Goal: Task Accomplishment & Management: Complete application form

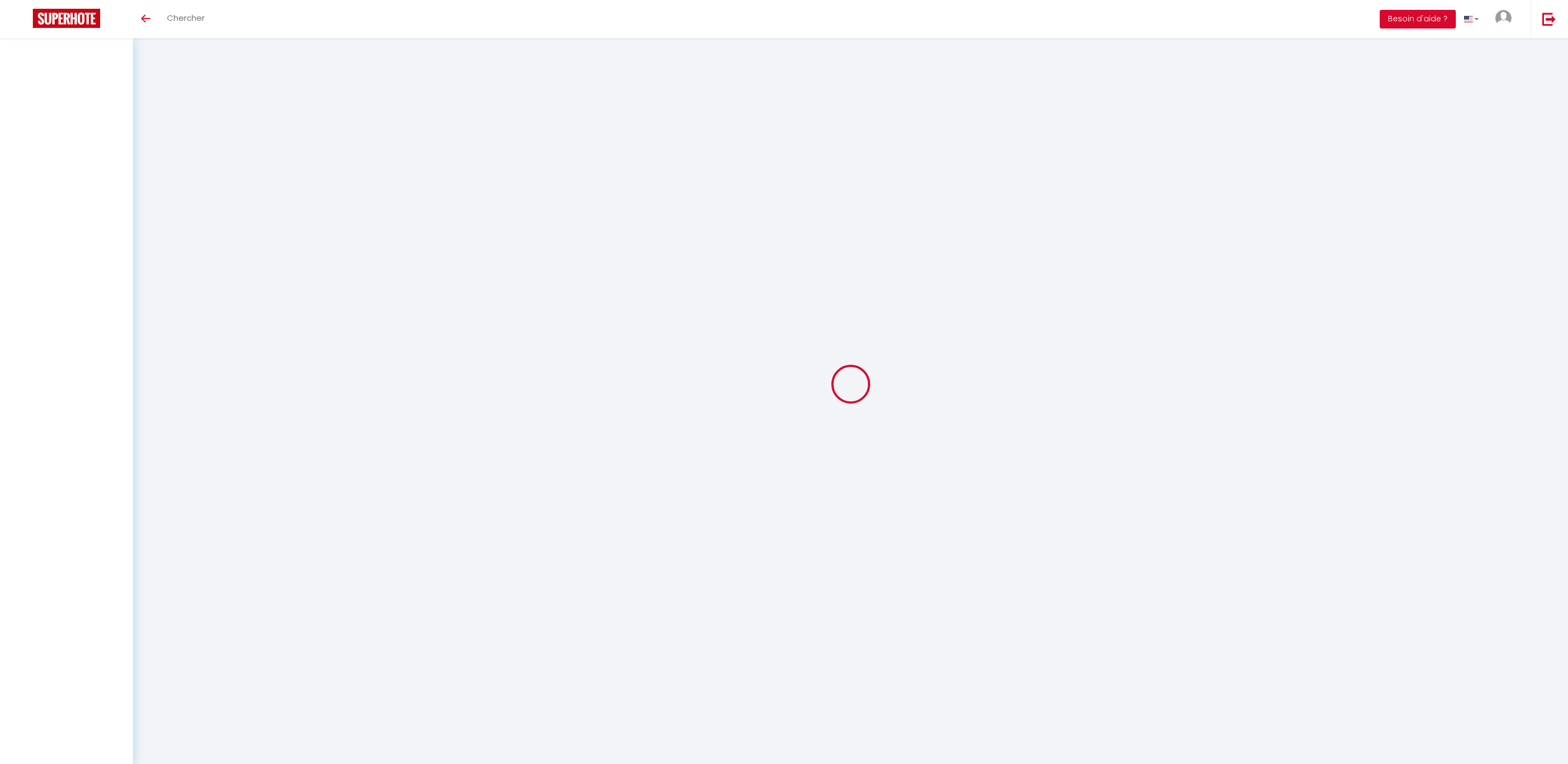
select select
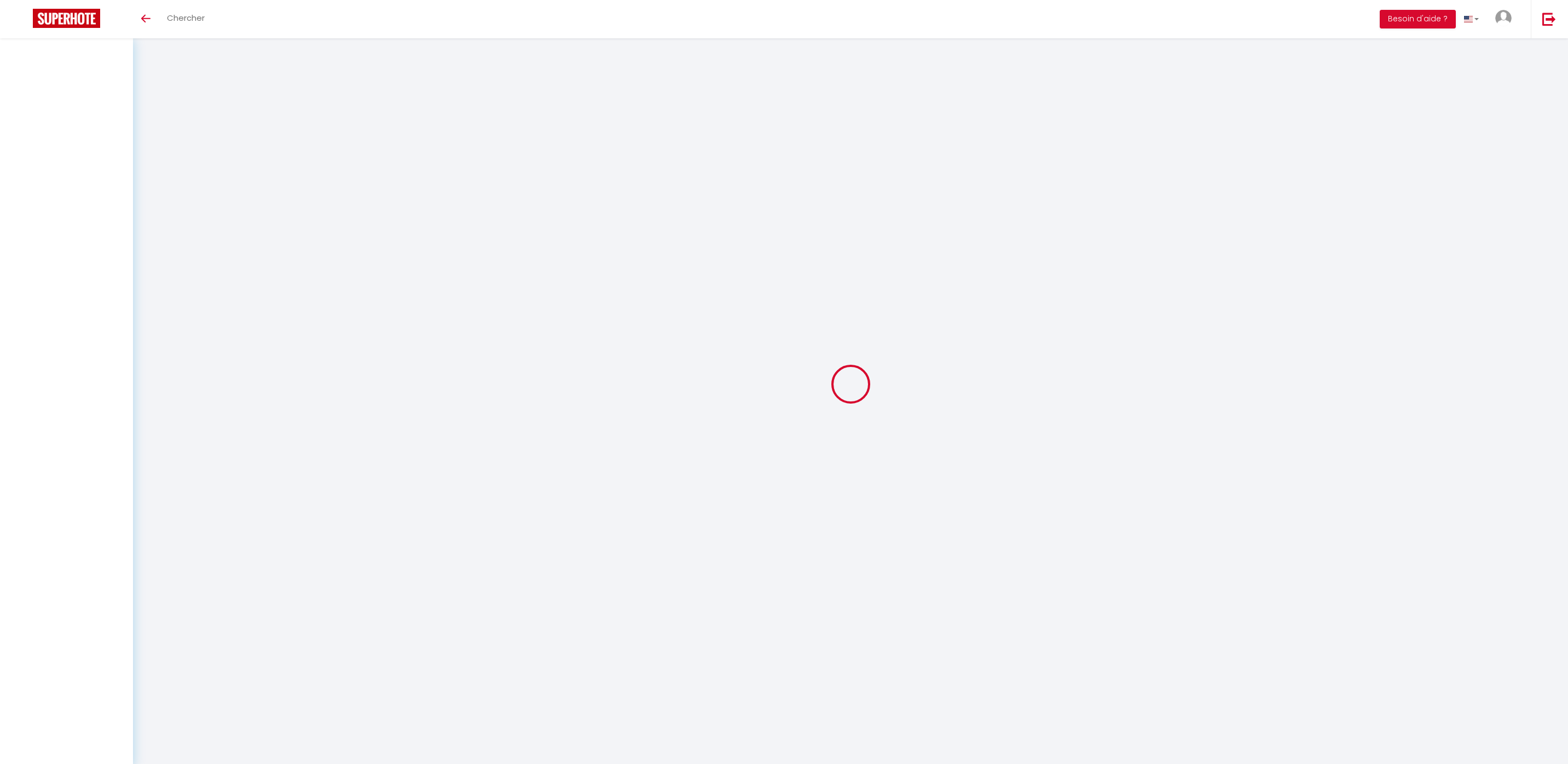
select select
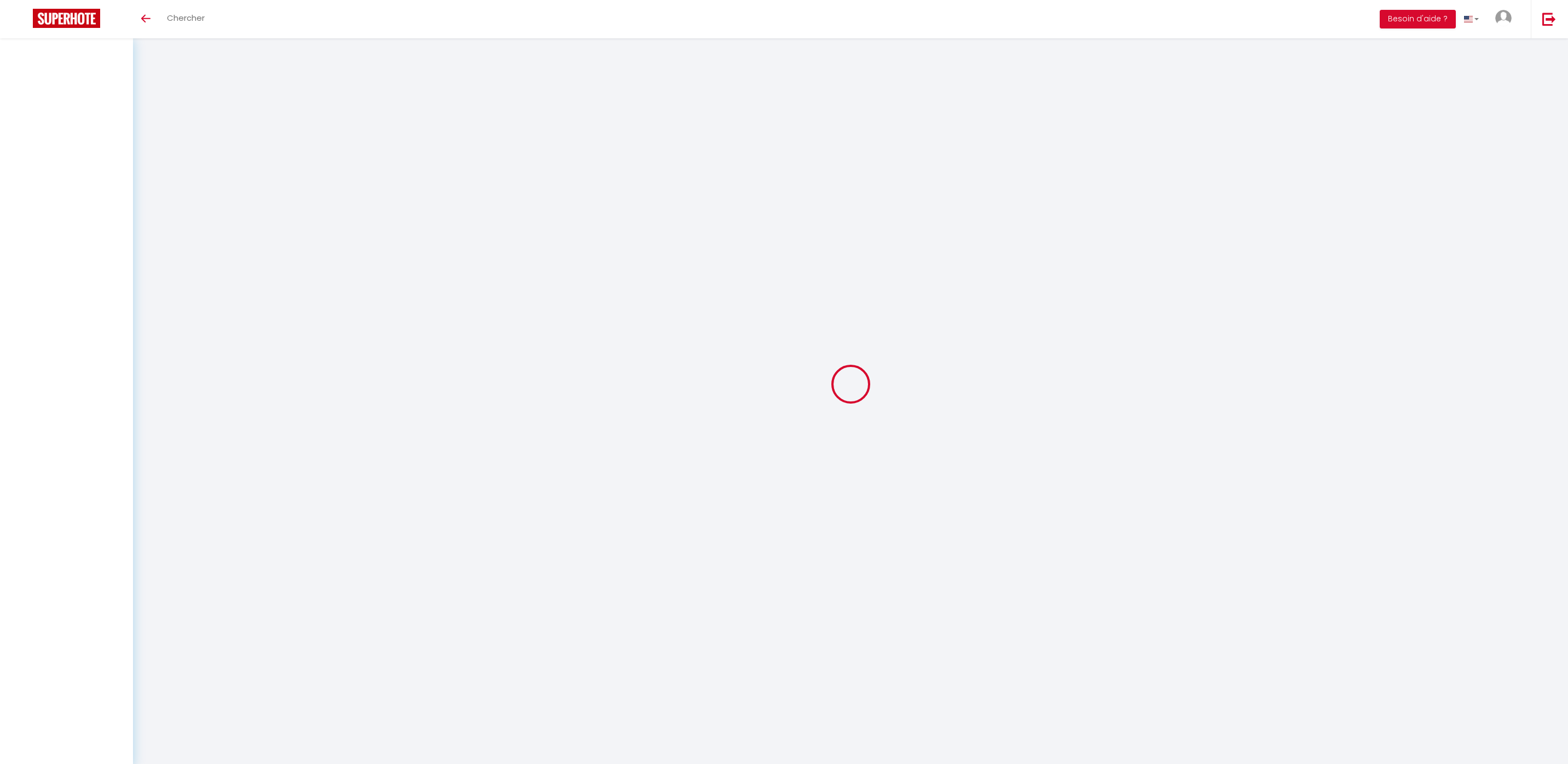
select select
checkbox input "false"
select select
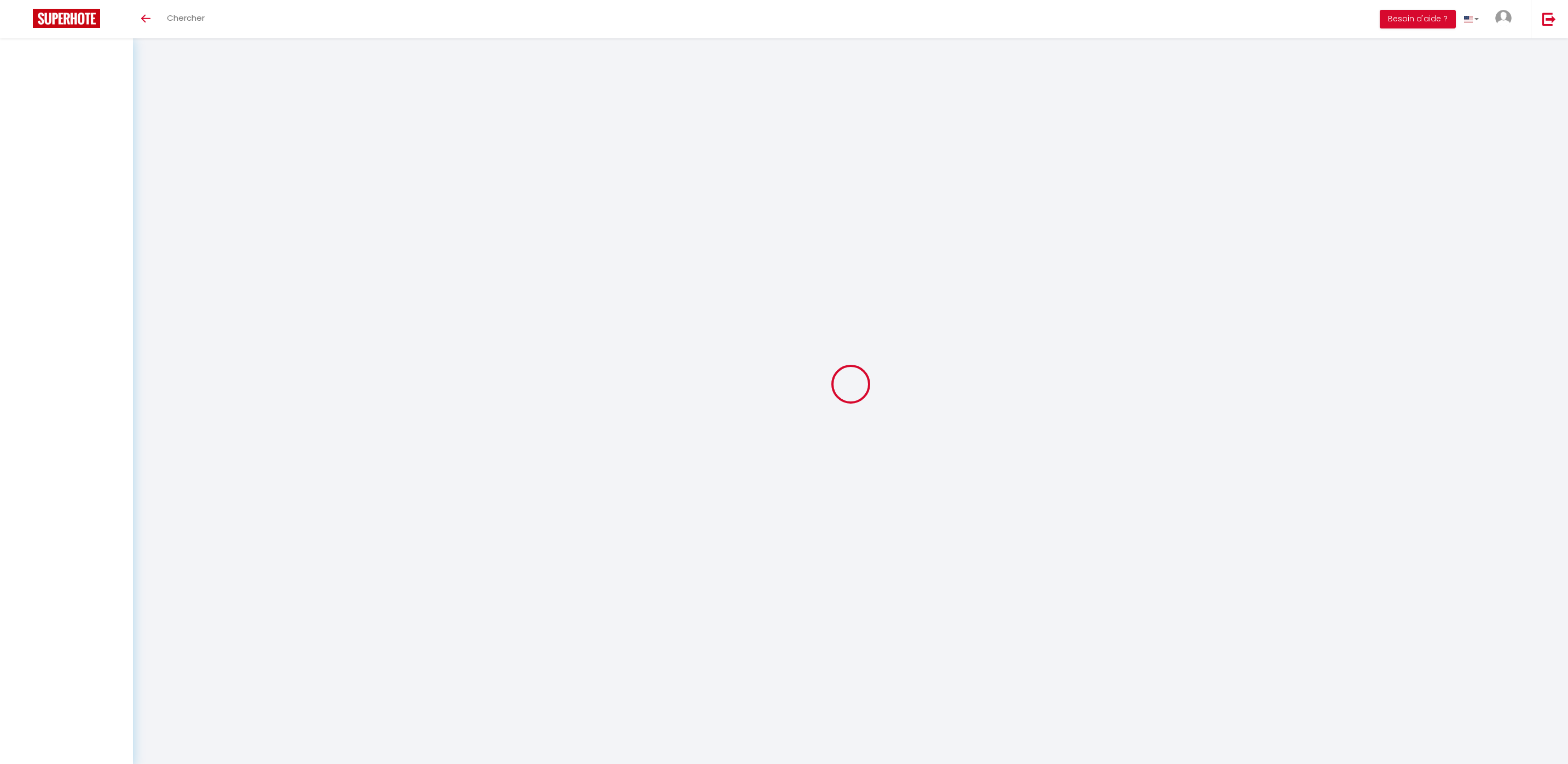
select select
checkbox input "false"
select select
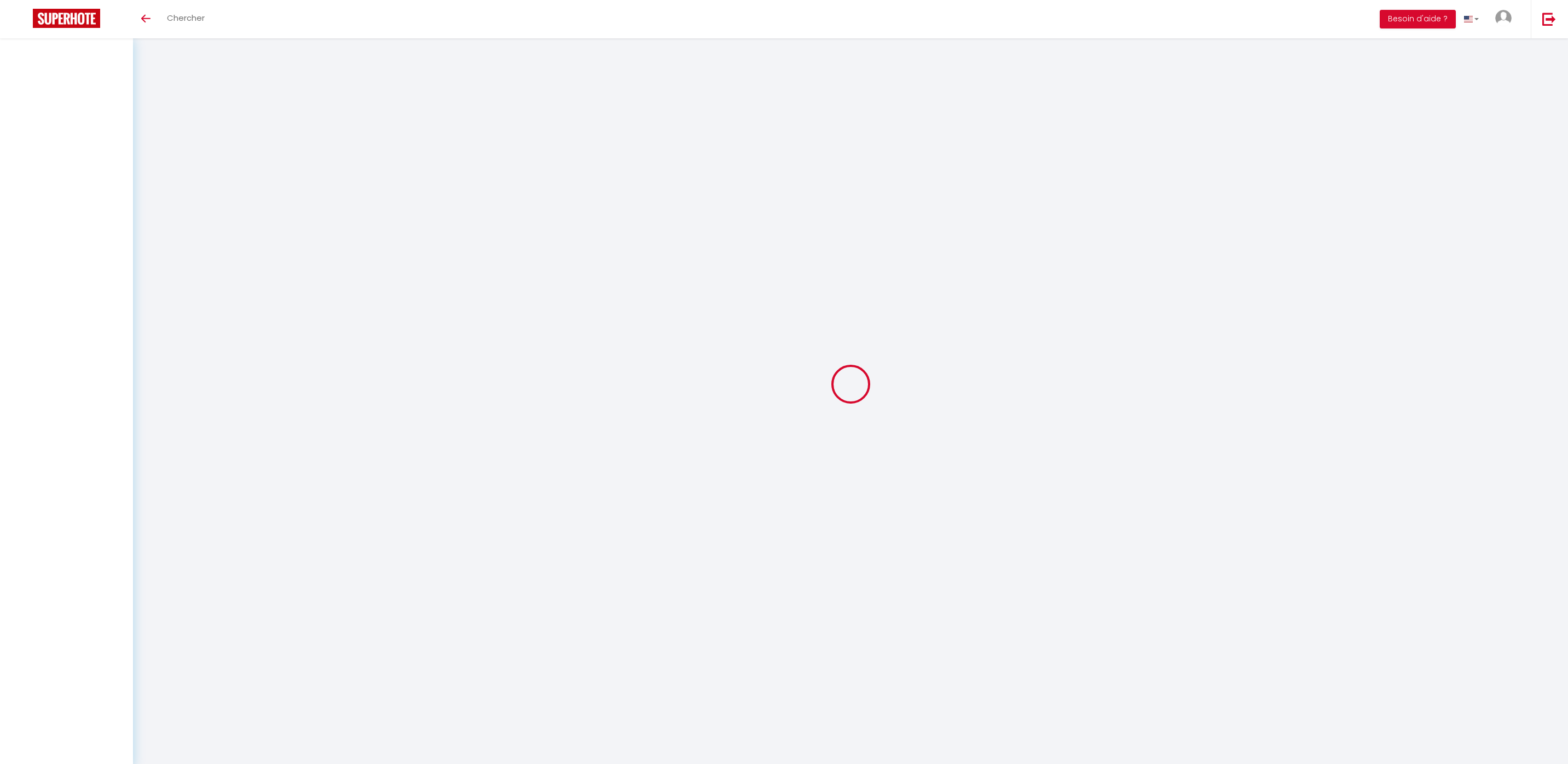
select select
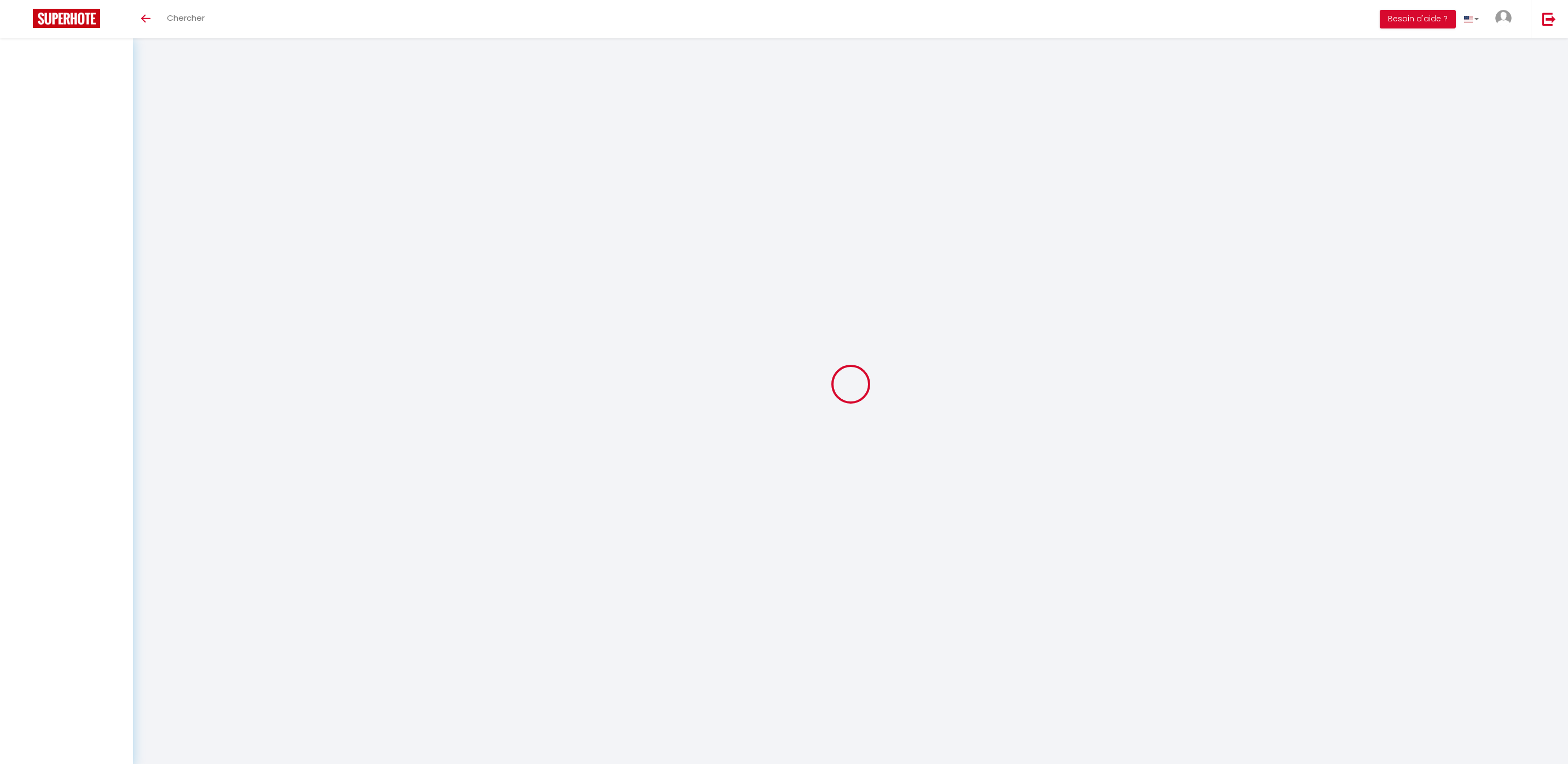
checkbox input "false"
select select
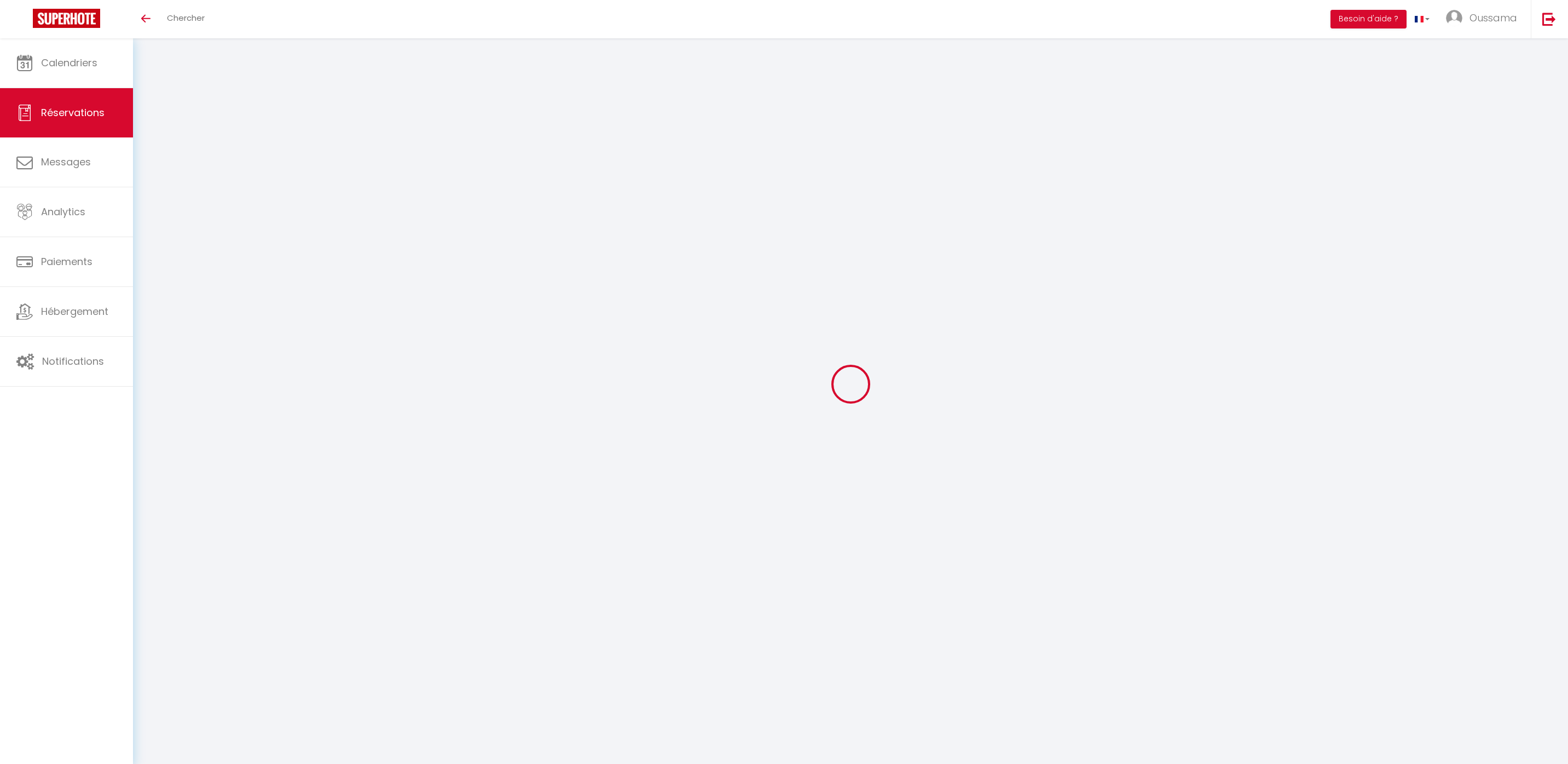
type input "Taurisano"
type input "[PERSON_NAME]"
type input "[EMAIL_ADDRESS][DOMAIN_NAME]"
type input "[PHONE_NUMBER]"
type input "."
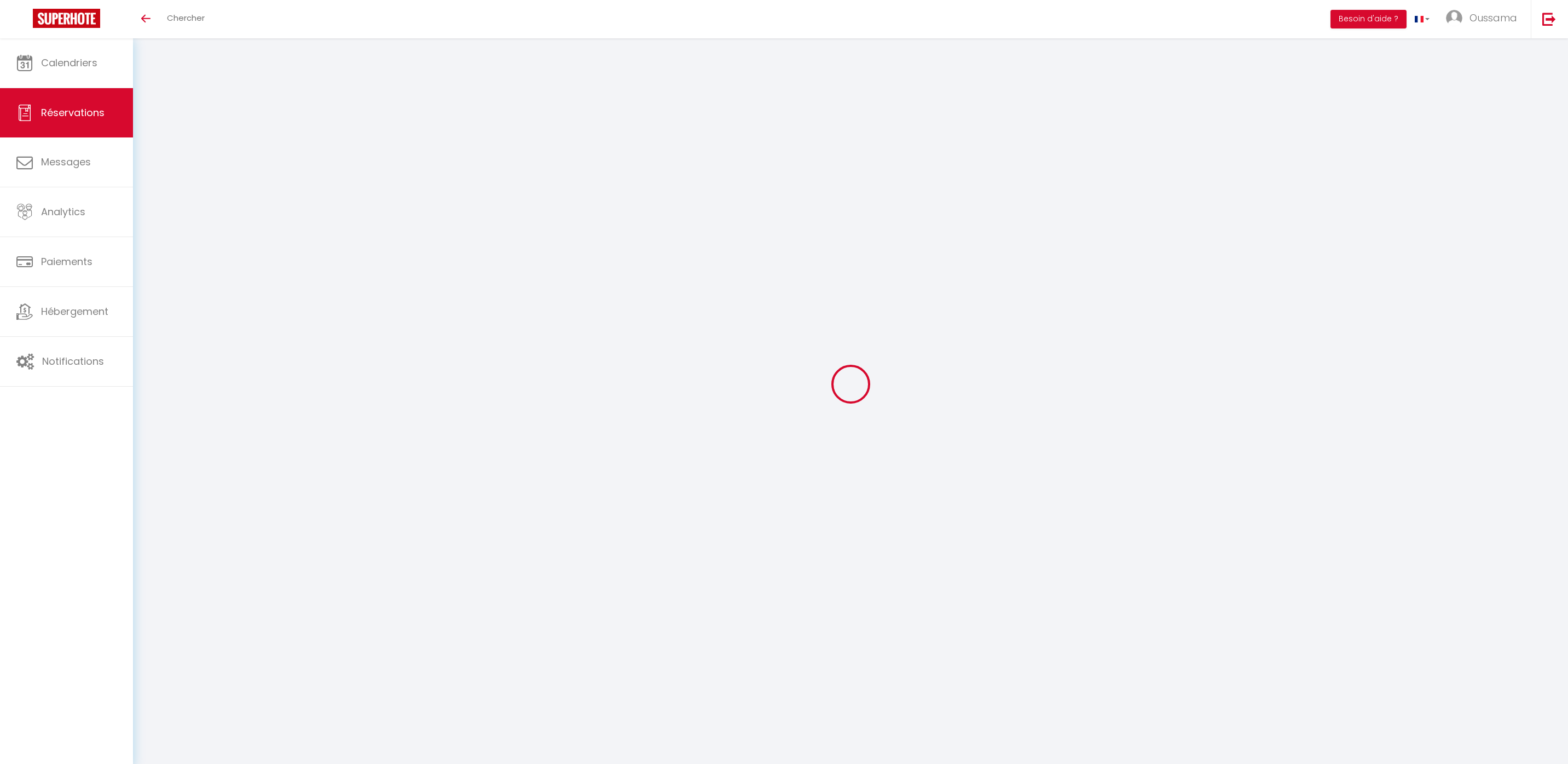
select select "IT"
type input "70.96"
type input "7.1"
select select "44375"
select select "3"
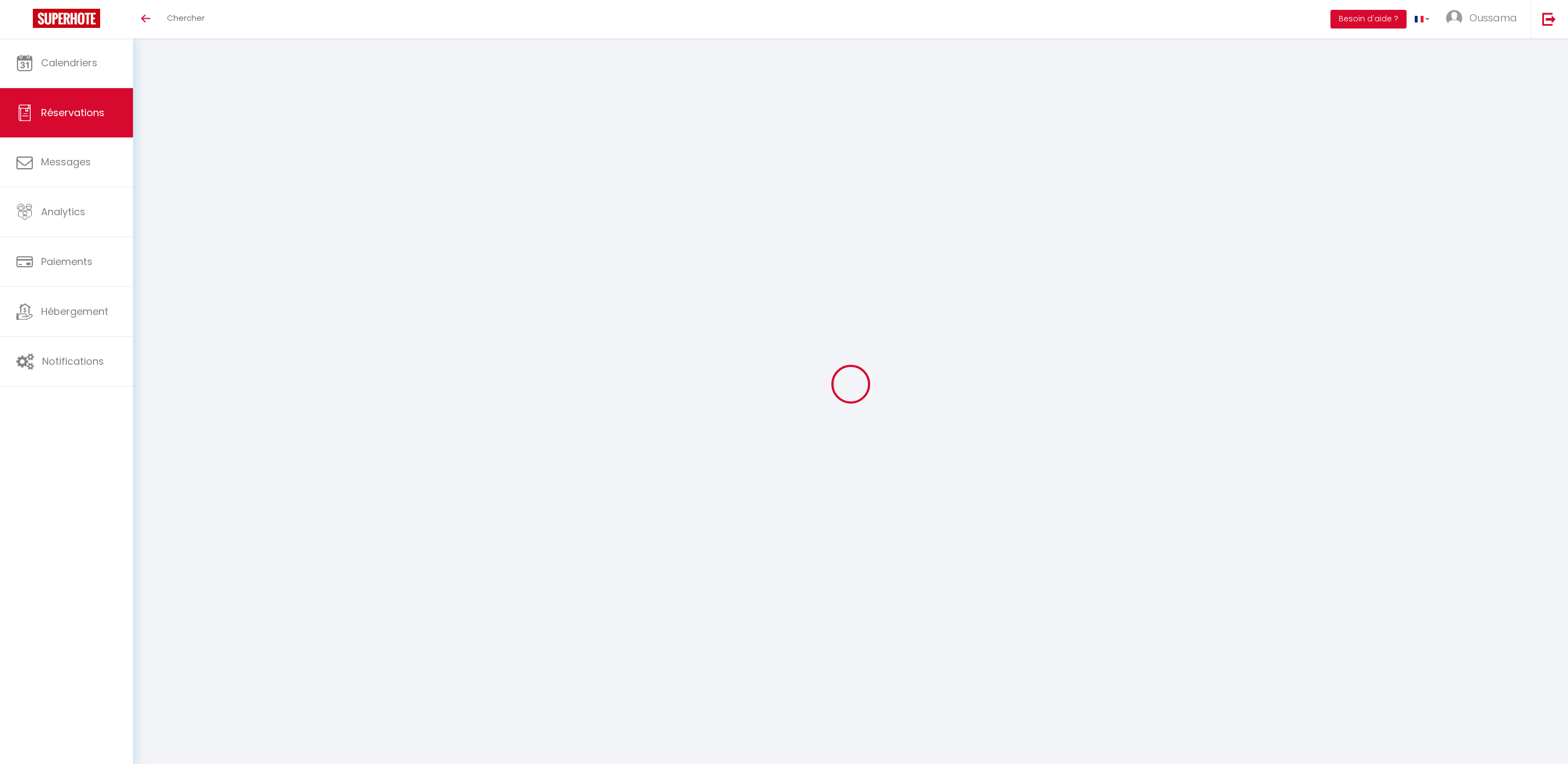
select select
type input "2"
select select "12"
select select
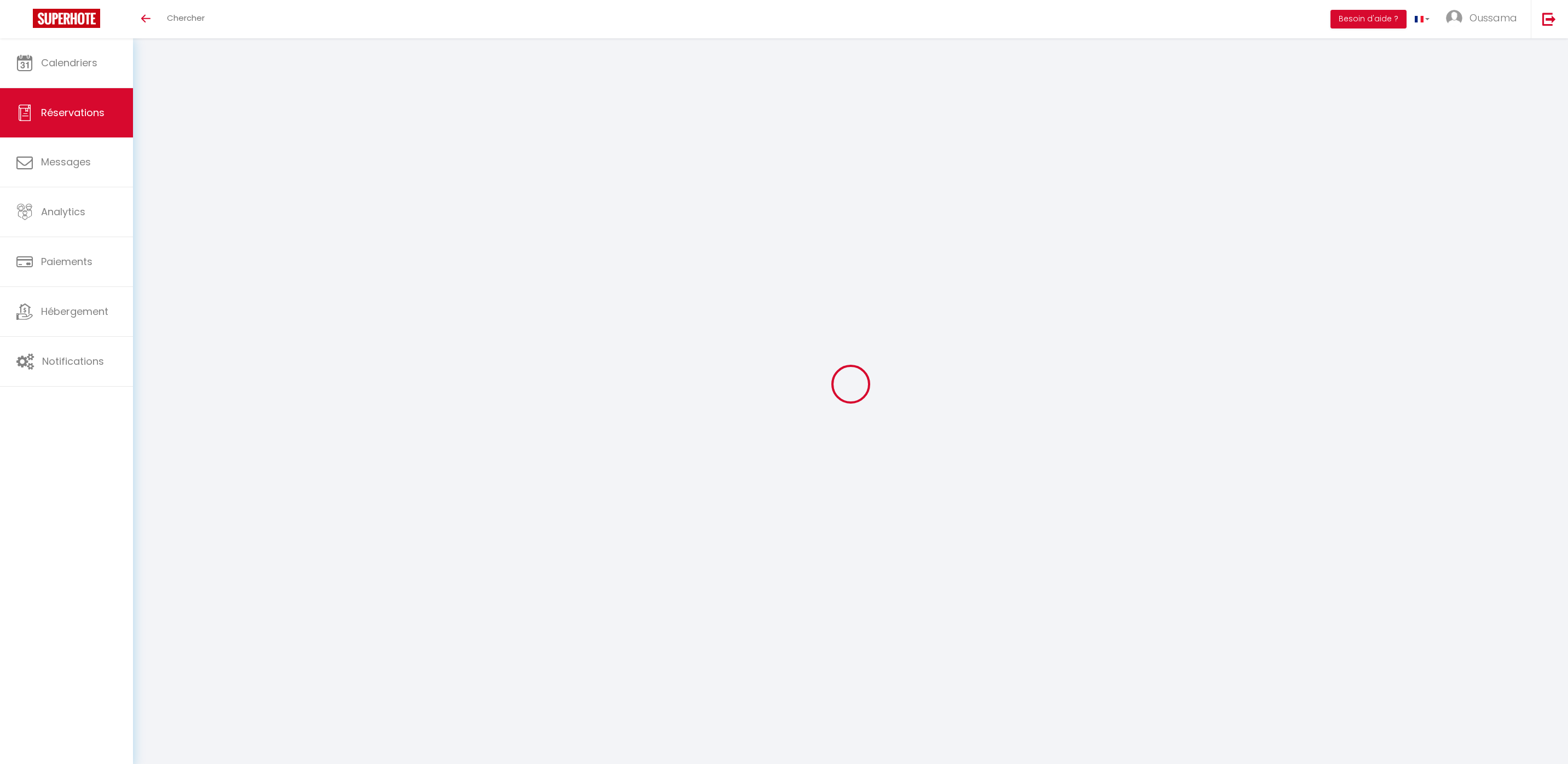
type input "354.78"
checkbox input "false"
type input "0"
select select "2"
type input "0"
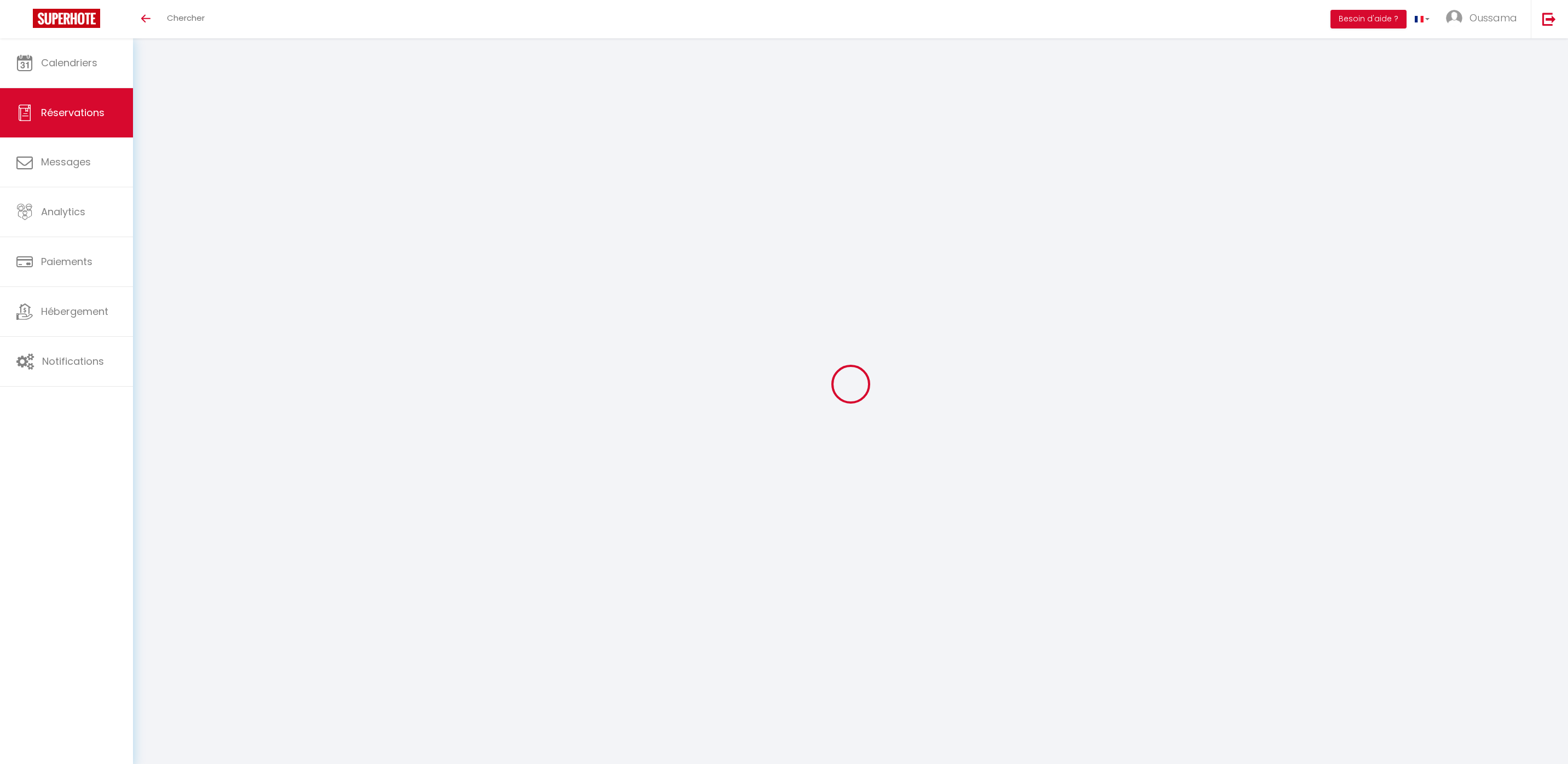
type input "0"
select select
select select "14"
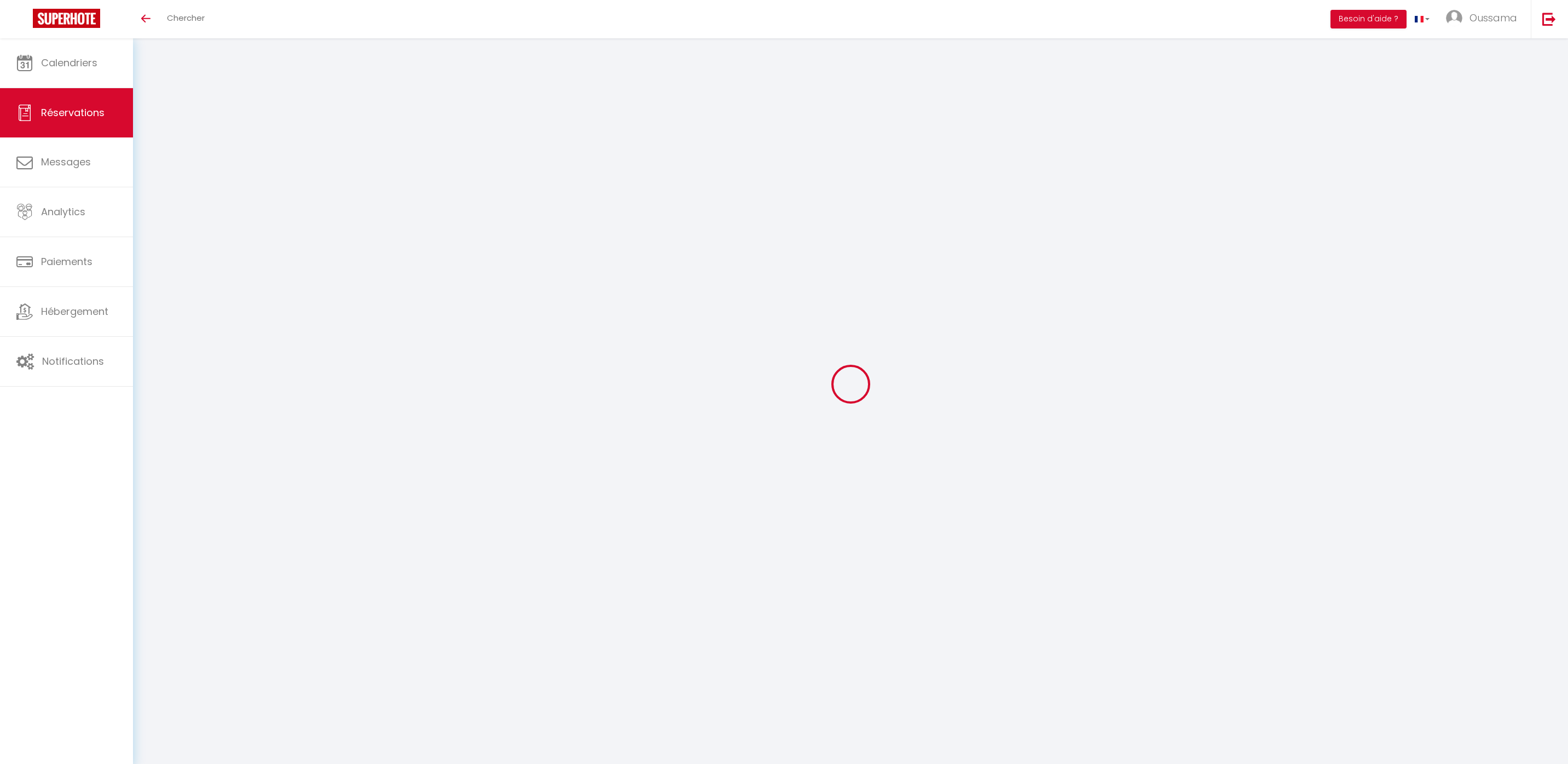
checkbox input "false"
select select
checkbox input "false"
select select
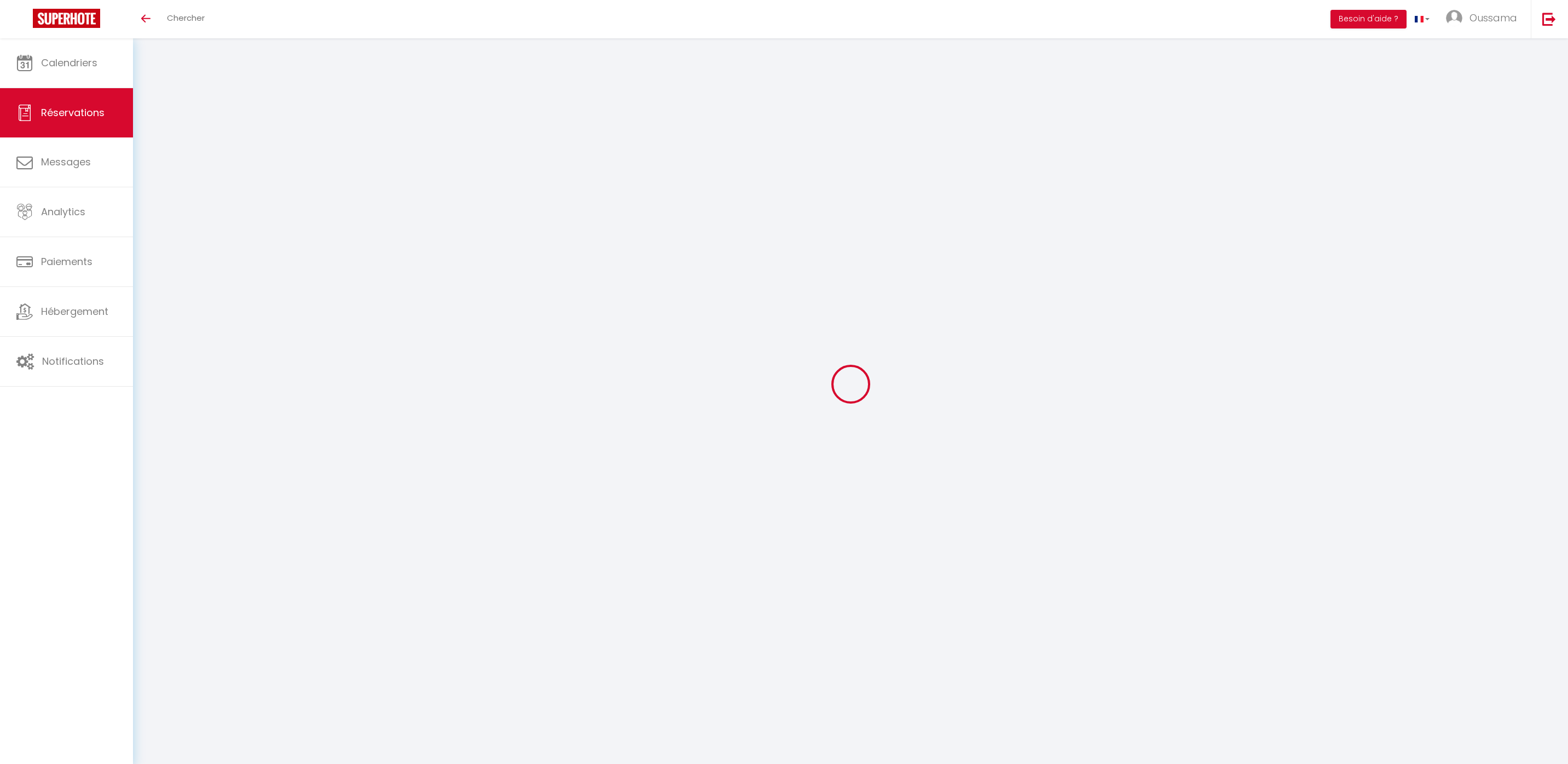
select select
checkbox input "false"
select select
checkbox input "false"
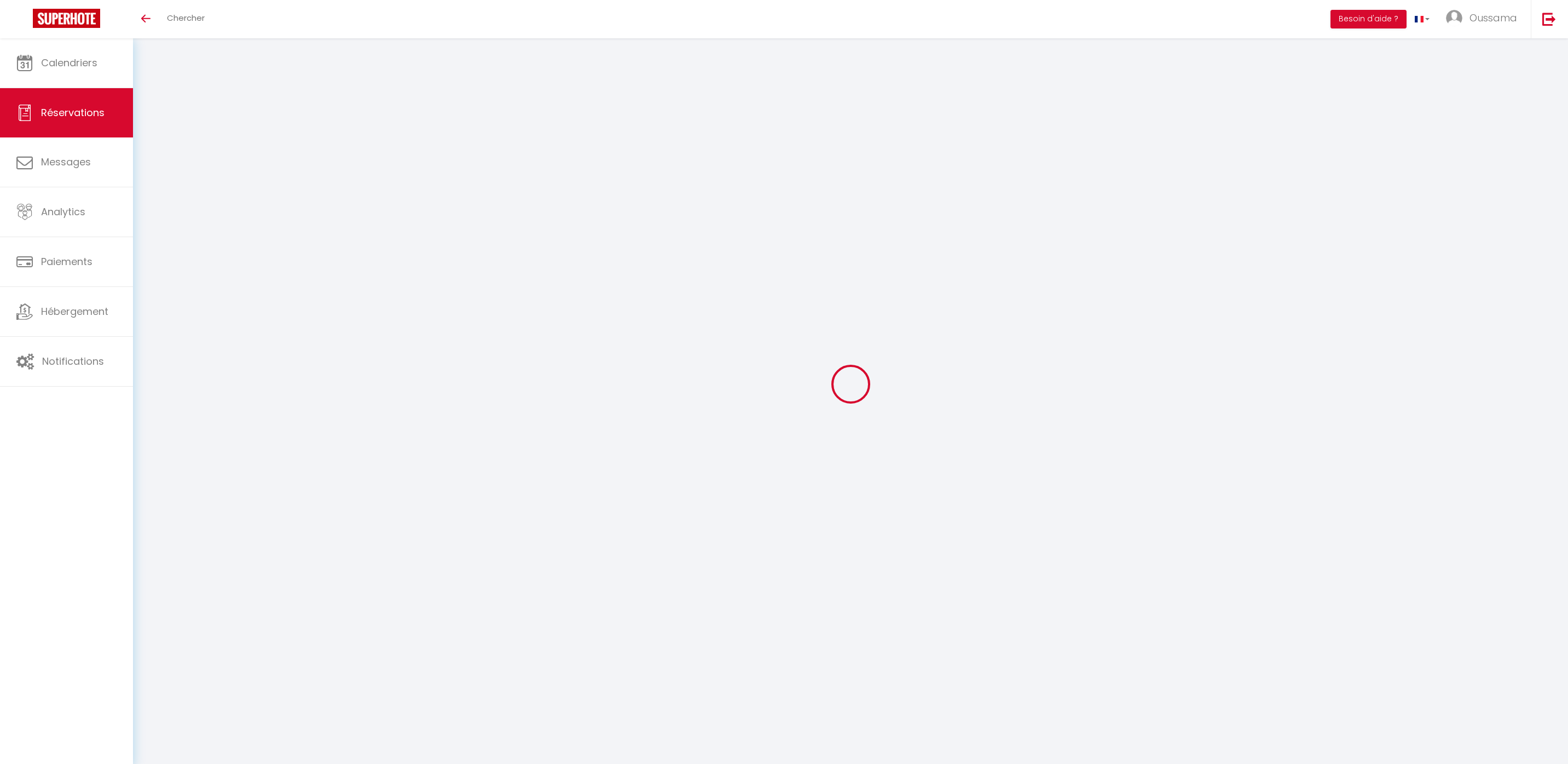
type textarea "** THIS RESERVATION HAS BEEN PRE-PAID ** BOOKING NOTE : Payment charge is EUR 7…"
type input "12"
select select
checkbox input "false"
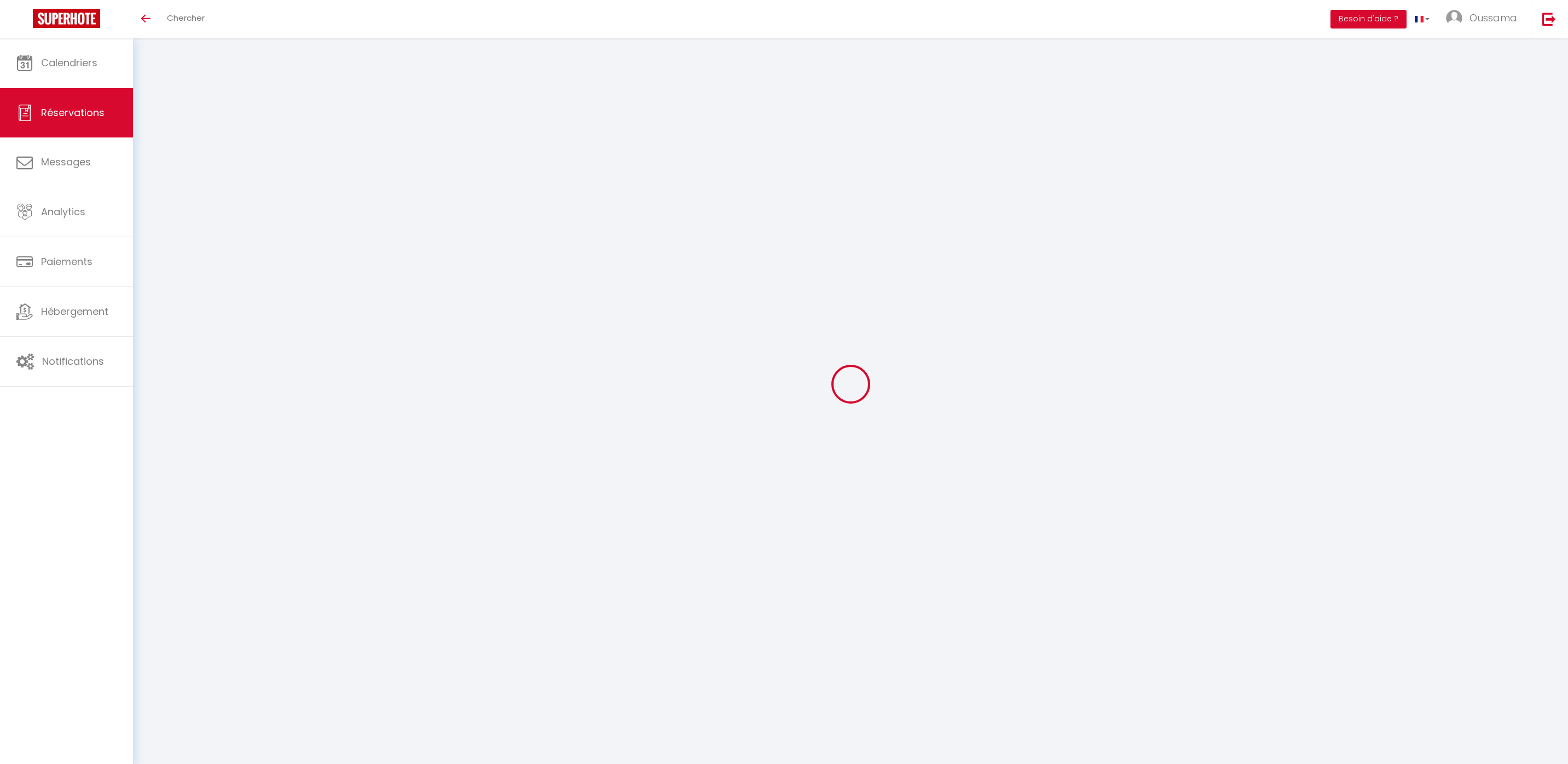
select select
